Goal: Information Seeking & Learning: Understand process/instructions

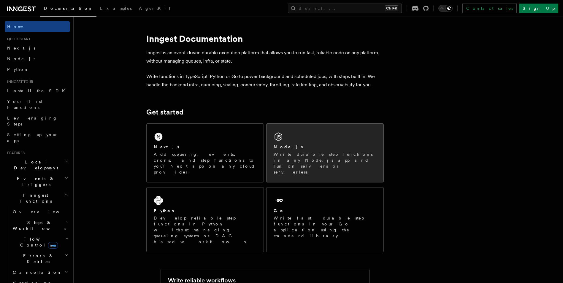
click at [284, 148] on h2 "Node.js" at bounding box center [288, 147] width 29 height 6
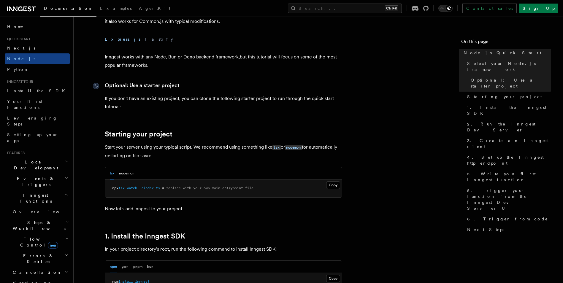
scroll to position [178, 0]
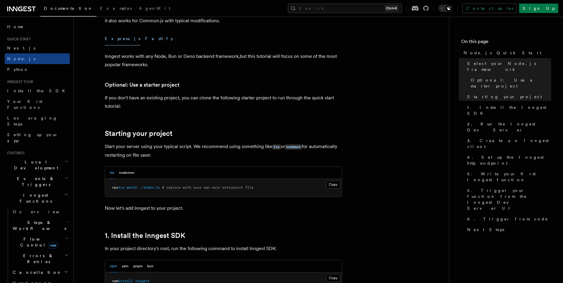
click at [145, 34] on button "Fastify" at bounding box center [159, 38] width 28 height 13
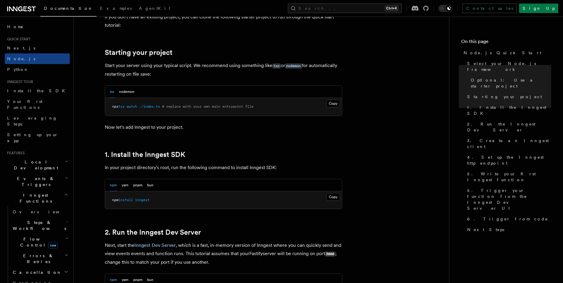
scroll to position [267, 0]
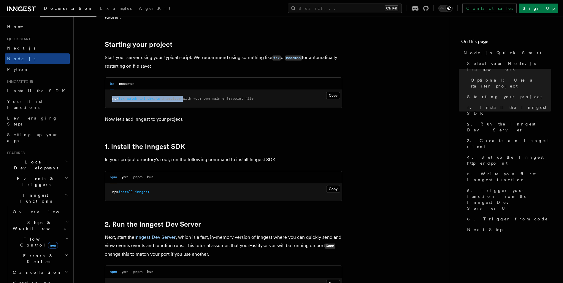
drag, startPoint x: 110, startPoint y: 97, endPoint x: 186, endPoint y: 105, distance: 77.1
click at [186, 105] on pre "npx tsx watch ./index.ts # replace with your own main entrypoint file" at bounding box center [223, 99] width 237 height 18
drag, startPoint x: 186, startPoint y: 105, endPoint x: 106, endPoint y: 125, distance: 82.4
click at [29, 51] on link "Next.js" at bounding box center [37, 48] width 65 height 11
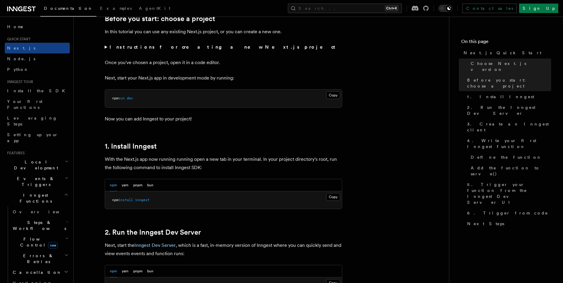
scroll to position [297, 0]
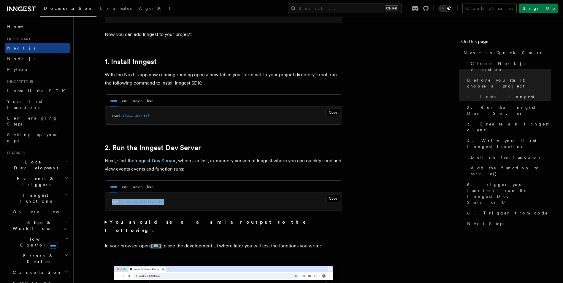
drag, startPoint x: 170, startPoint y: 203, endPoint x: 104, endPoint y: 203, distance: 66.2
drag, startPoint x: 104, startPoint y: 203, endPoint x: 153, endPoint y: 205, distance: 49.0
copy span "npx inngest-cli@latest dev"
